Goal: Transaction & Acquisition: Book appointment/travel/reservation

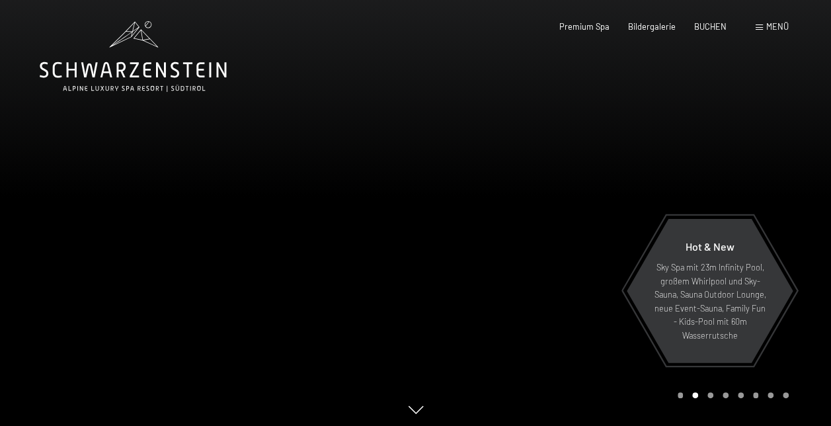
click at [760, 21] on div "Menü" at bounding box center [772, 27] width 33 height 12
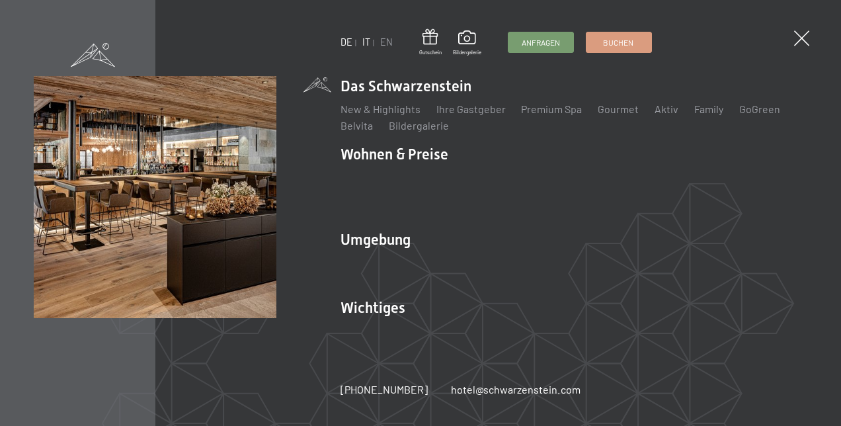
click at [366, 42] on link "IT" at bounding box center [366, 41] width 8 height 11
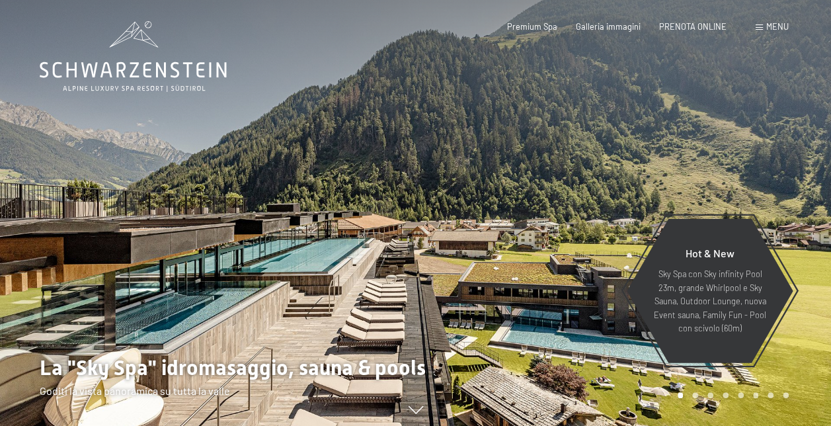
click at [768, 28] on span "Menu" at bounding box center [777, 26] width 22 height 11
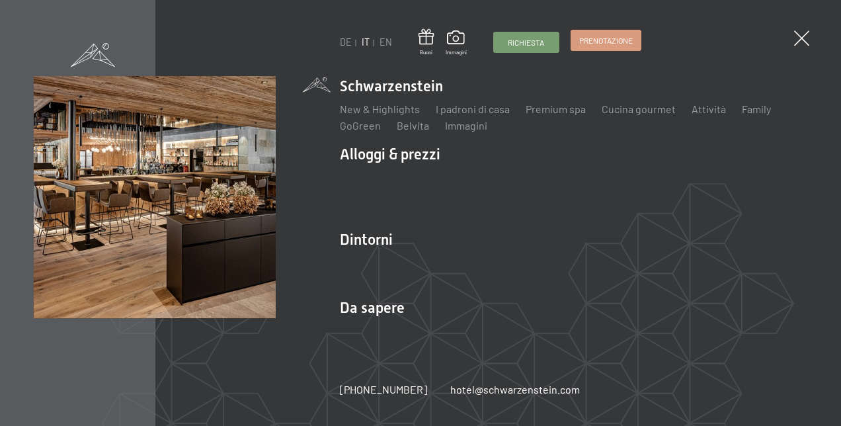
click at [603, 41] on span "Prenotazione" at bounding box center [606, 40] width 54 height 11
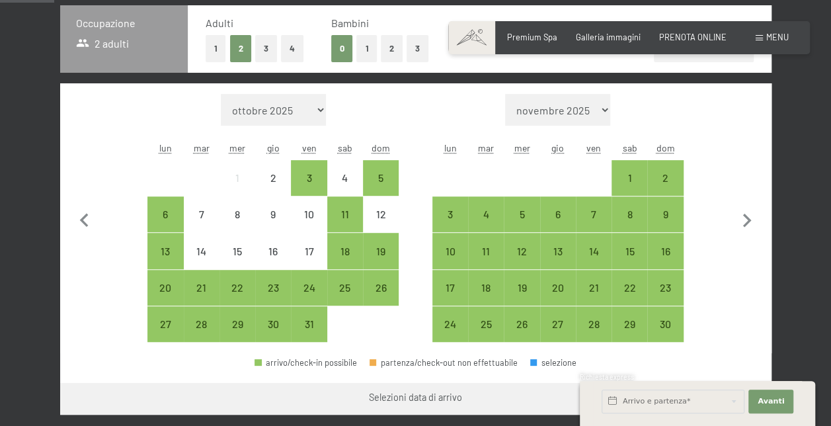
scroll to position [303, 0]
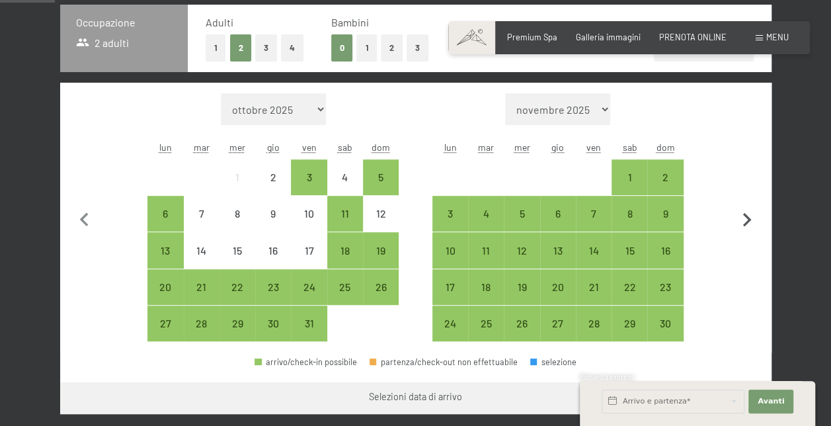
click at [740, 214] on icon "button" at bounding box center [747, 220] width 28 height 28
select select "[DATE]"
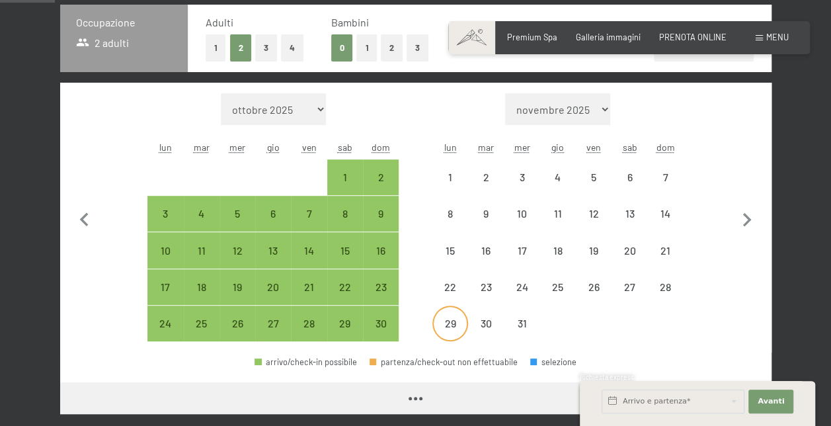
select select "[DATE]"
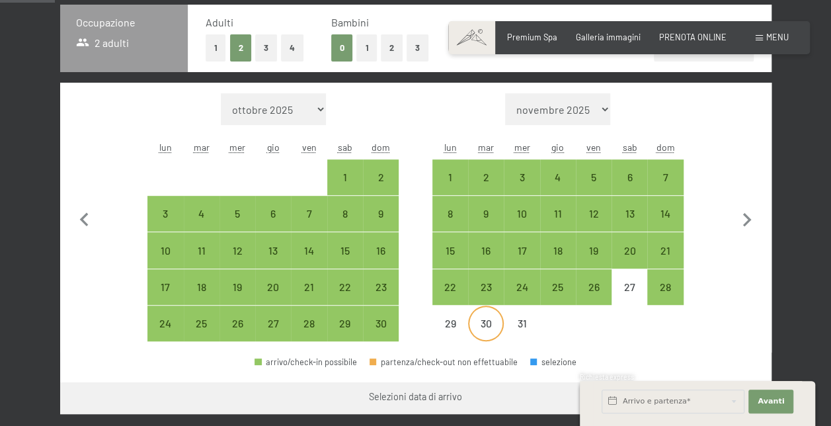
click at [477, 323] on div "30" at bounding box center [485, 334] width 33 height 33
select select "[DATE]"
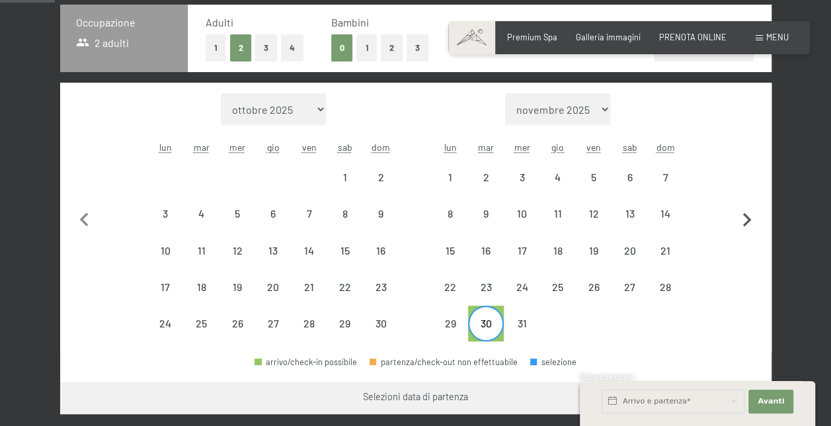
click at [746, 221] on icon "button" at bounding box center [747, 220] width 9 height 14
select select "[DATE]"
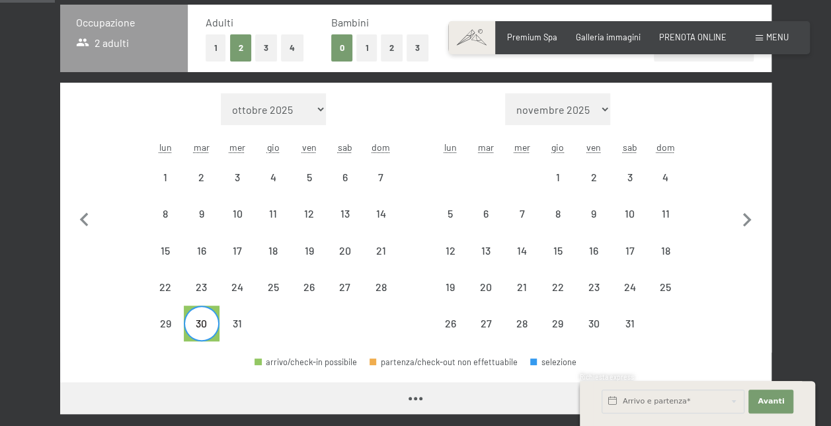
select select "[DATE]"
click at [631, 173] on div "3" at bounding box center [629, 188] width 33 height 33
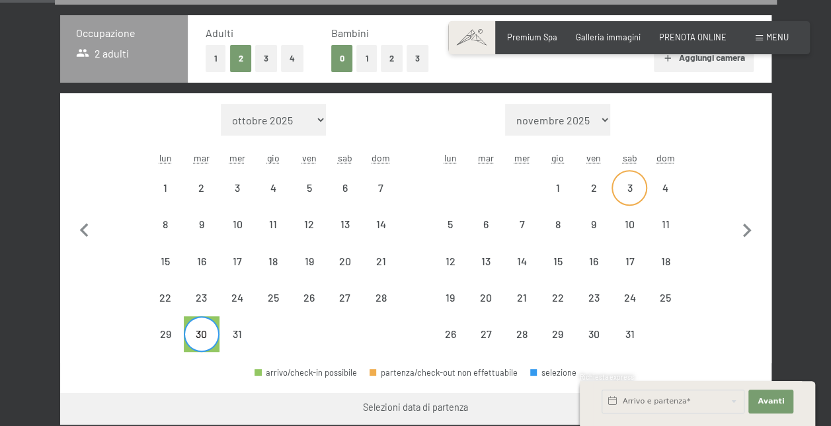
select select "[DATE]"
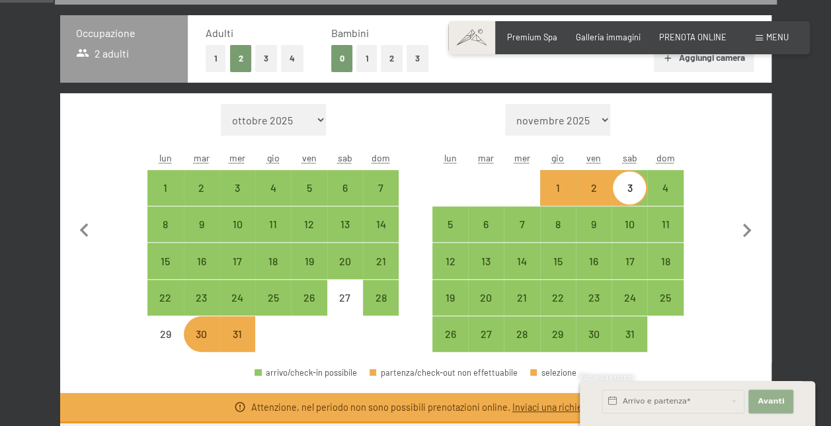
click at [768, 398] on span "Avanti" at bounding box center [771, 401] width 26 height 11
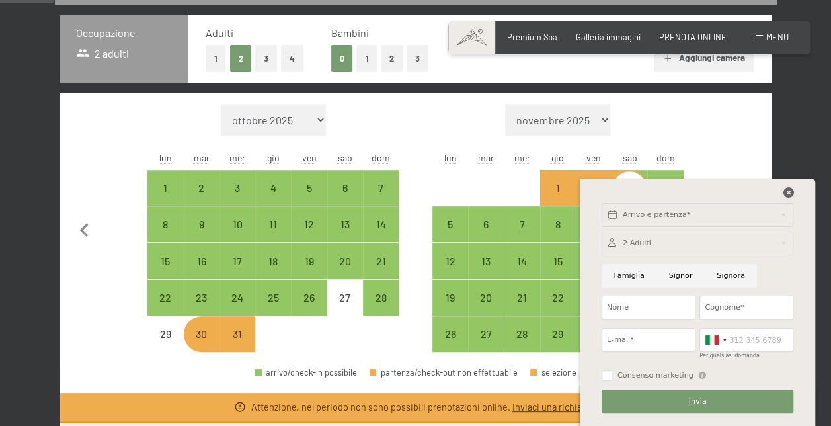
click at [786, 194] on icon at bounding box center [788, 192] width 11 height 11
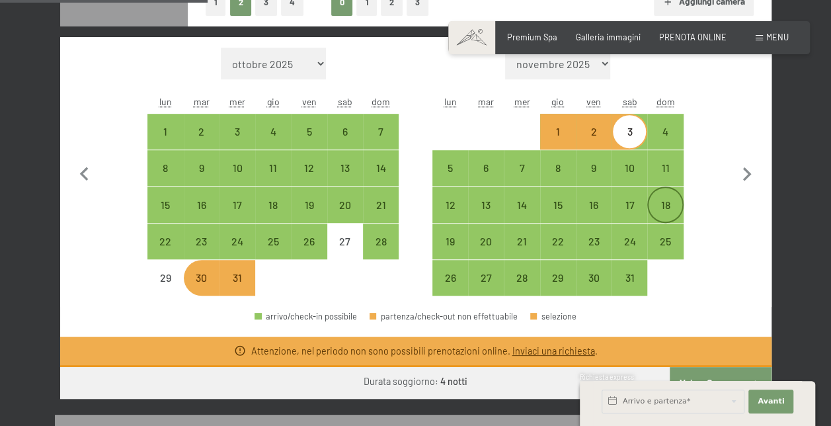
scroll to position [349, 0]
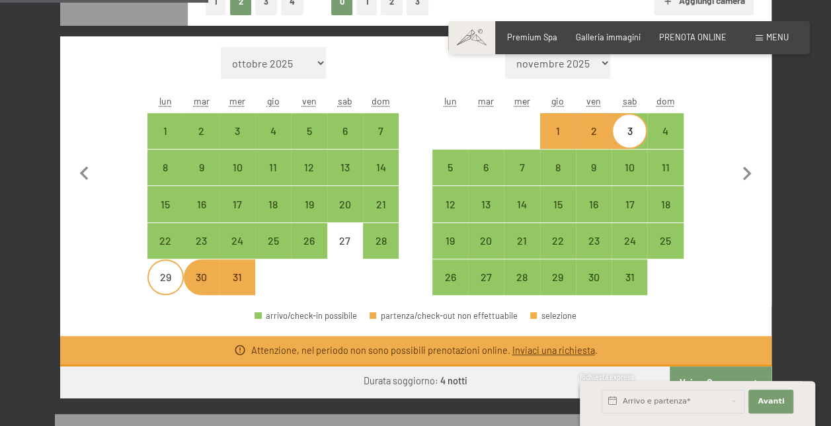
click at [164, 278] on div "29" at bounding box center [165, 288] width 33 height 33
select select "[DATE]"
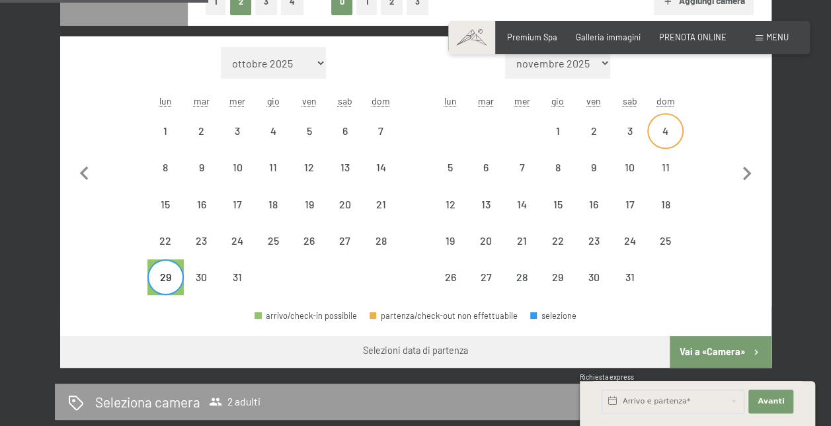
click at [654, 124] on div "4" at bounding box center [664, 130] width 33 height 33
select select "[DATE]"
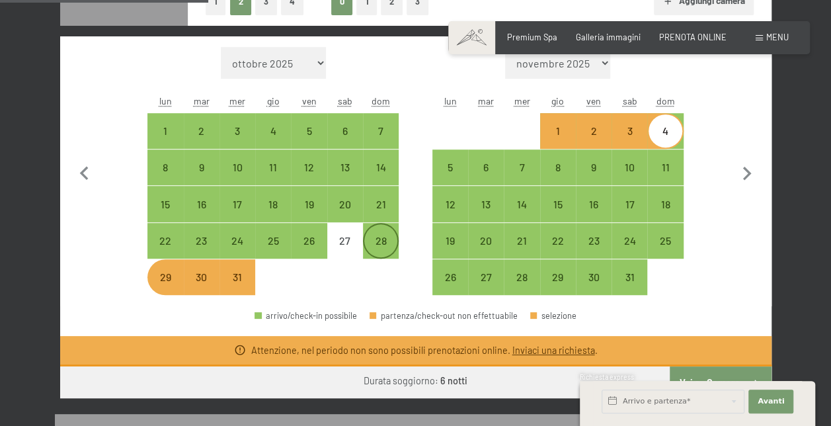
click at [381, 241] on div "28" at bounding box center [380, 251] width 33 height 33
select select "[DATE]"
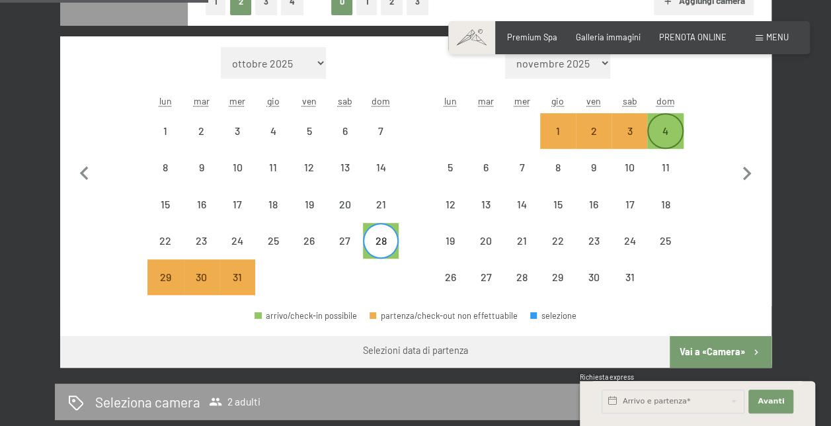
click at [666, 135] on div "4" at bounding box center [664, 142] width 33 height 33
select select "[DATE]"
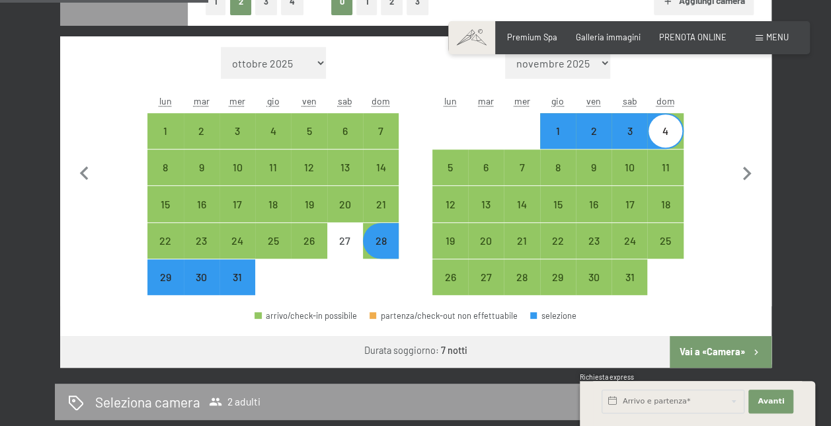
click at [715, 352] on button "Vai a «Camera»" at bounding box center [720, 352] width 101 height 32
select select "[DATE]"
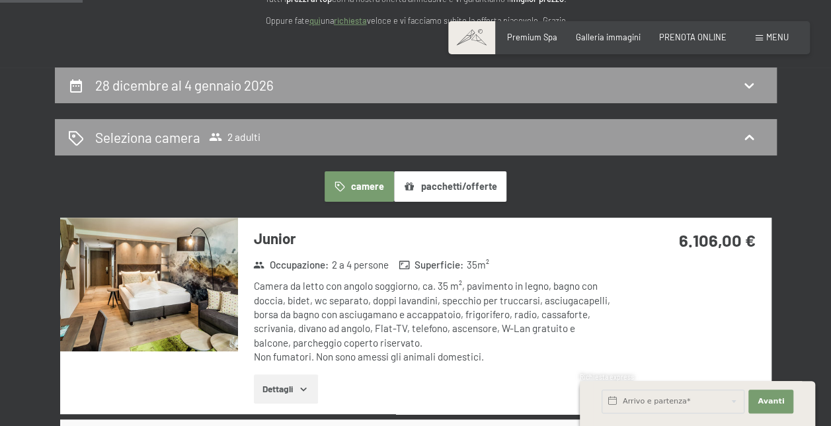
scroll to position [194, 0]
